Goal: Task Accomplishment & Management: Manage account settings

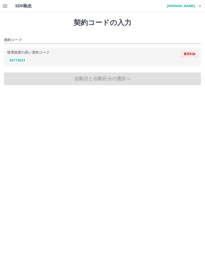
click at [201, 7] on icon "button" at bounding box center [200, 6] width 6 height 6
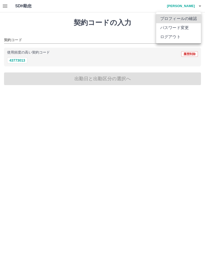
click at [172, 35] on li "ログアウト" at bounding box center [178, 36] width 45 height 9
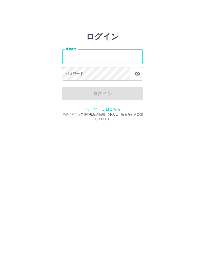
click at [111, 55] on input "社員番号" at bounding box center [102, 56] width 81 height 13
type input "*******"
